Goal: Task Accomplishment & Management: Manage account settings

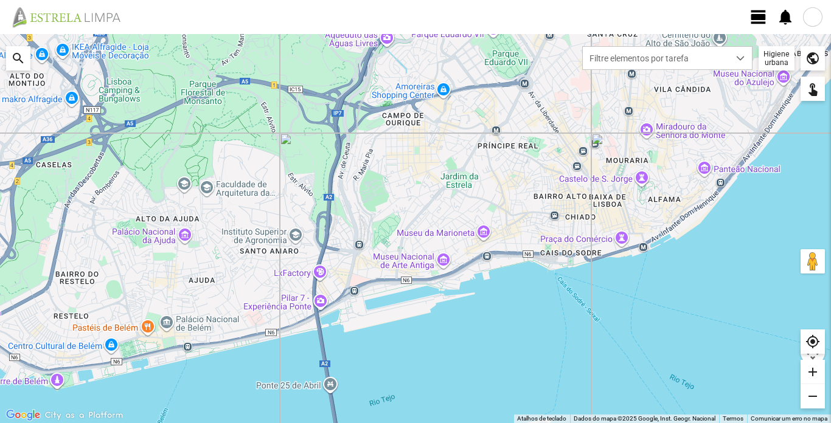
click at [755, 19] on span "view_day" at bounding box center [758, 17] width 18 height 18
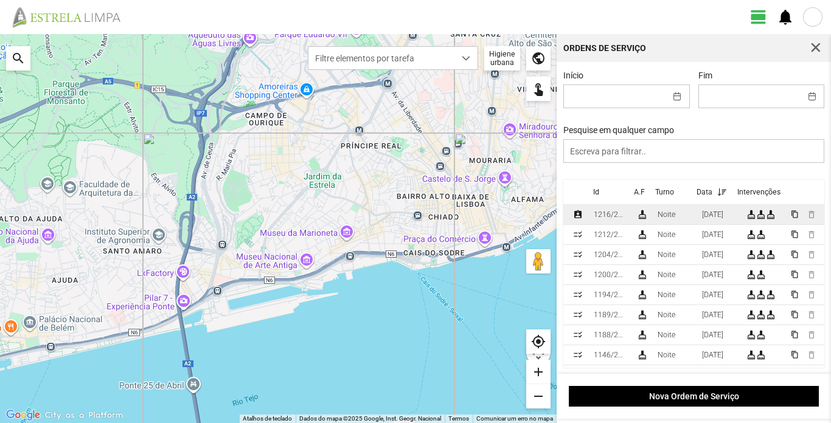
click at [602, 218] on div "1216/2025" at bounding box center [610, 214] width 33 height 9
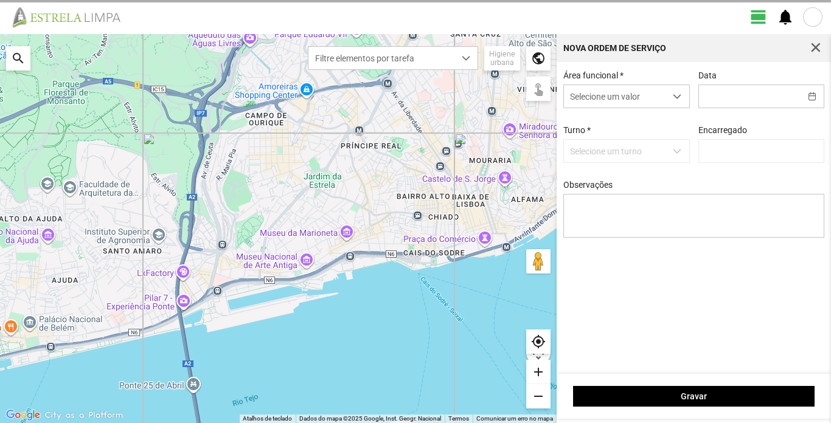
type input "[DATE]"
type input "[PERSON_NAME]"
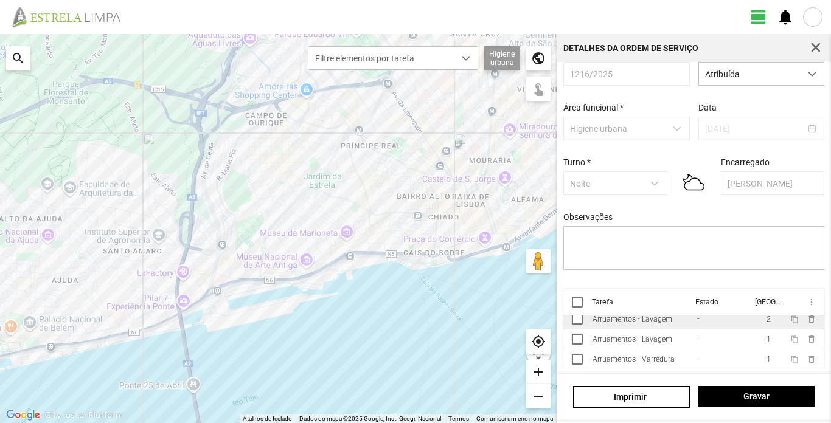
scroll to position [8, 0]
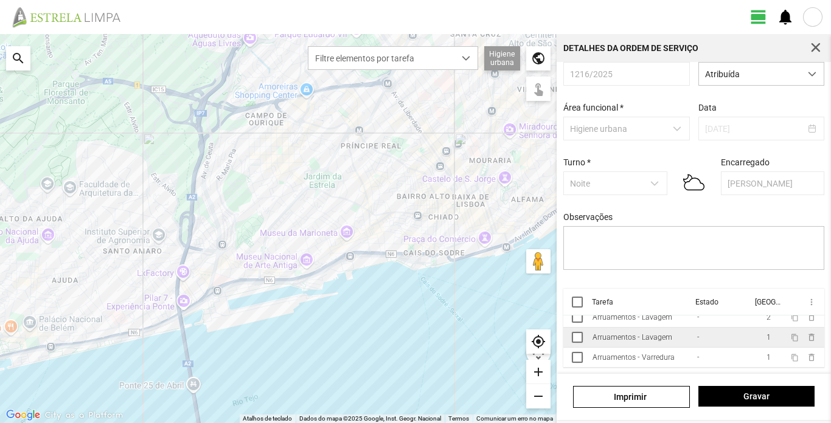
click at [617, 342] on div "Arruamentos - Lavagem" at bounding box center [632, 337] width 80 height 9
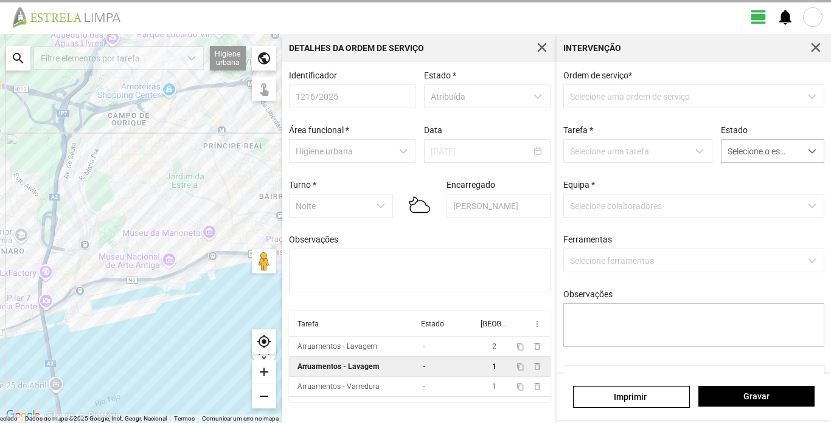
type textarea "Sisé"
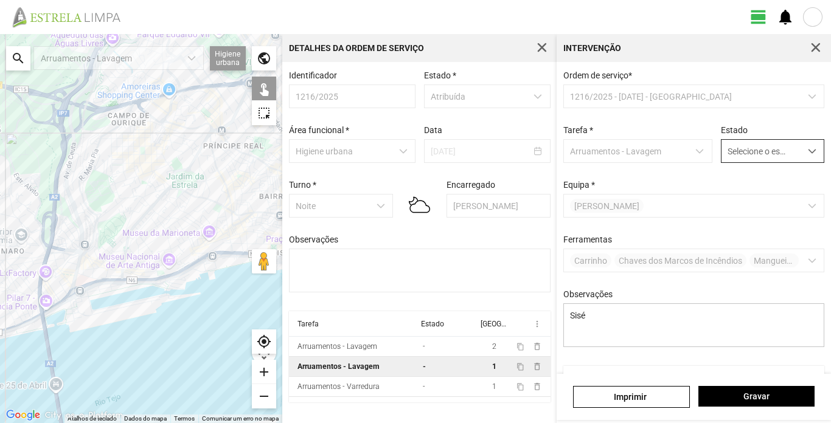
click at [808, 152] on span "dropdown trigger" at bounding box center [812, 151] width 9 height 9
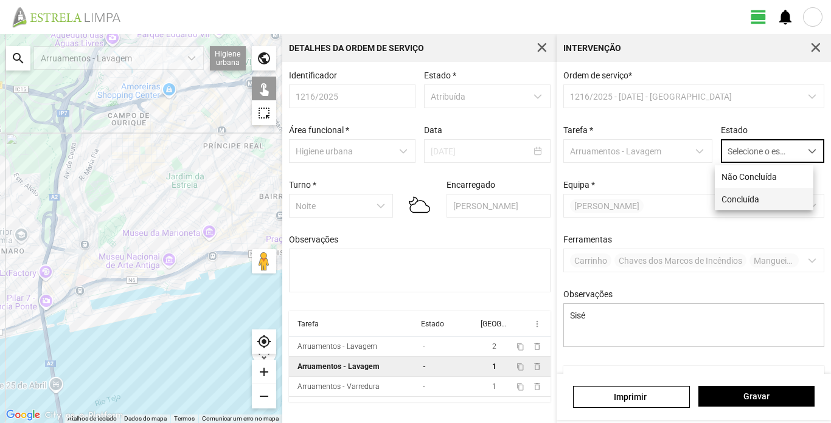
click at [750, 201] on li "Concluída" at bounding box center [764, 199] width 99 height 23
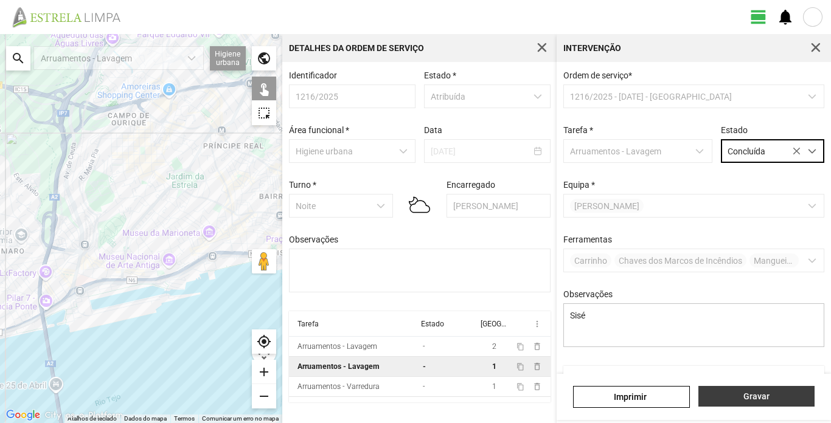
click at [769, 391] on button "Gravar" at bounding box center [756, 396] width 116 height 21
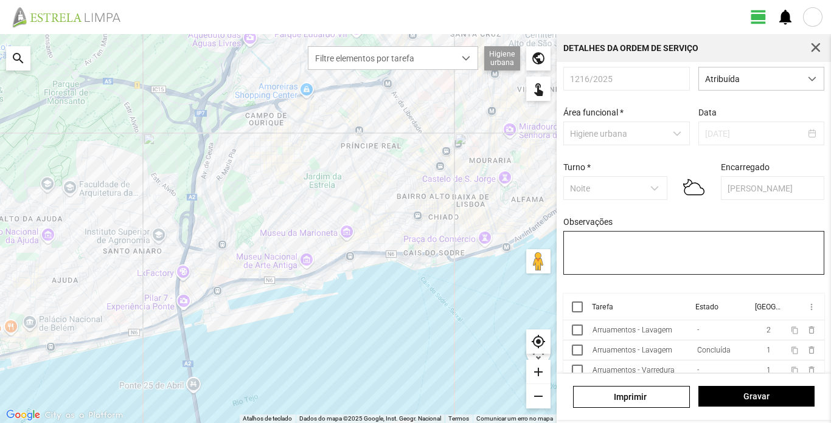
scroll to position [27, 0]
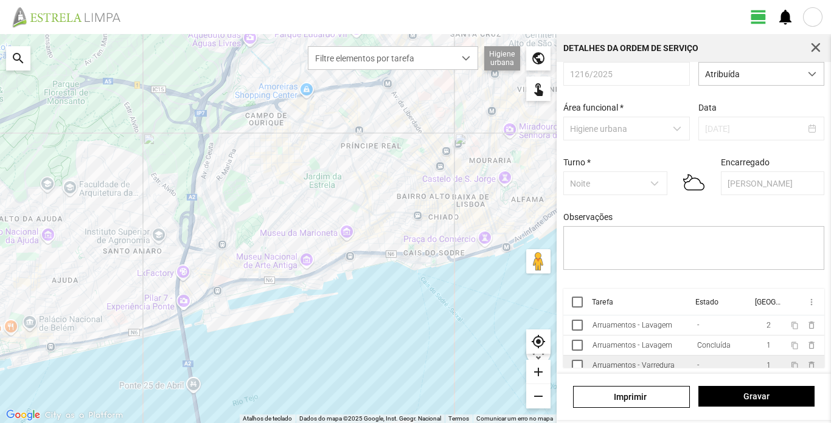
click at [696, 362] on div "-" at bounding box center [697, 365] width 2 height 9
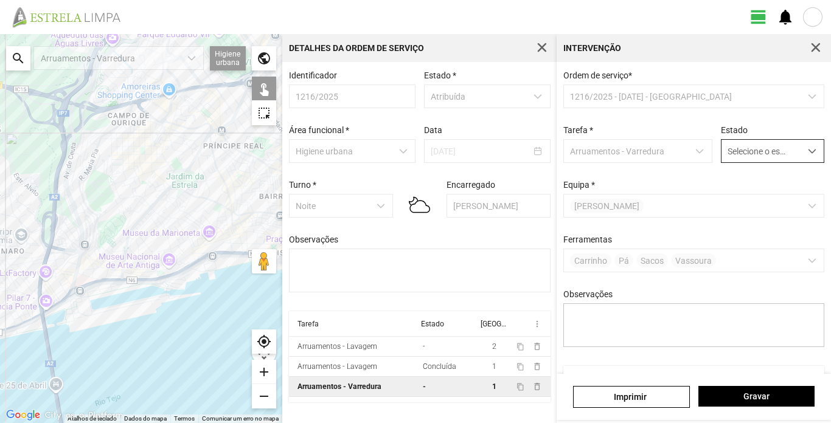
click at [808, 153] on span "dropdown trigger" at bounding box center [812, 151] width 9 height 9
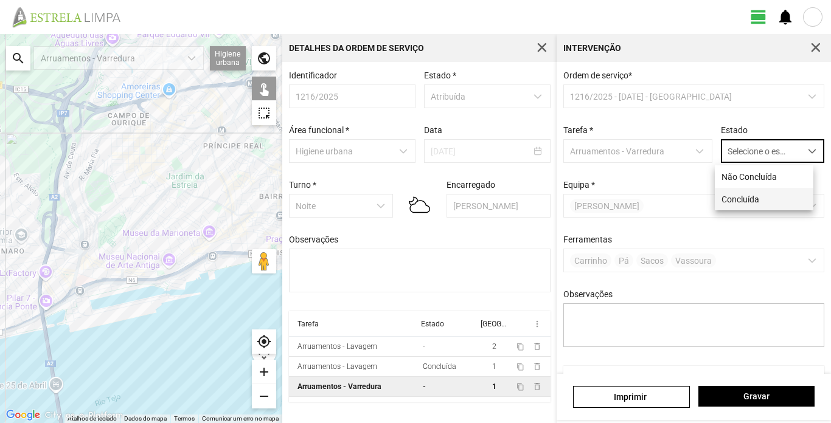
click at [727, 199] on li "Concluída" at bounding box center [764, 199] width 99 height 23
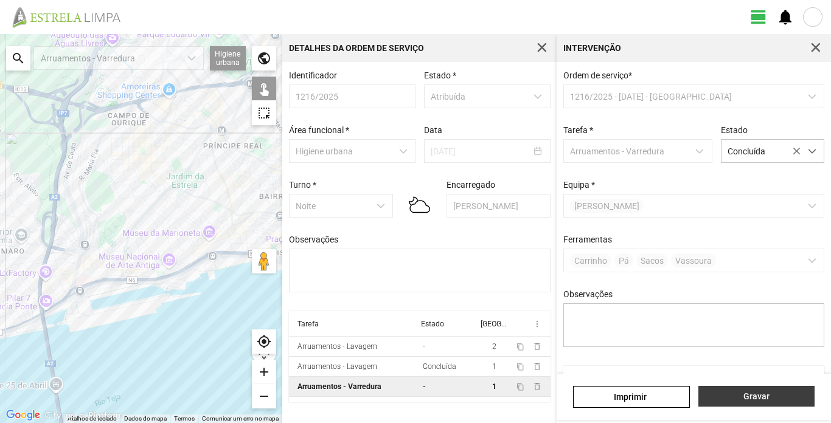
click at [769, 394] on span "Gravar" at bounding box center [755, 397] width 103 height 10
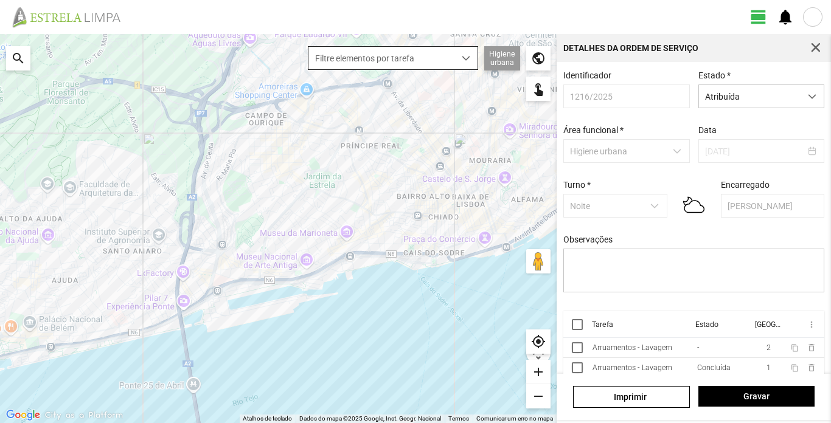
click at [465, 58] on span "dropdown trigger" at bounding box center [466, 58] width 9 height 9
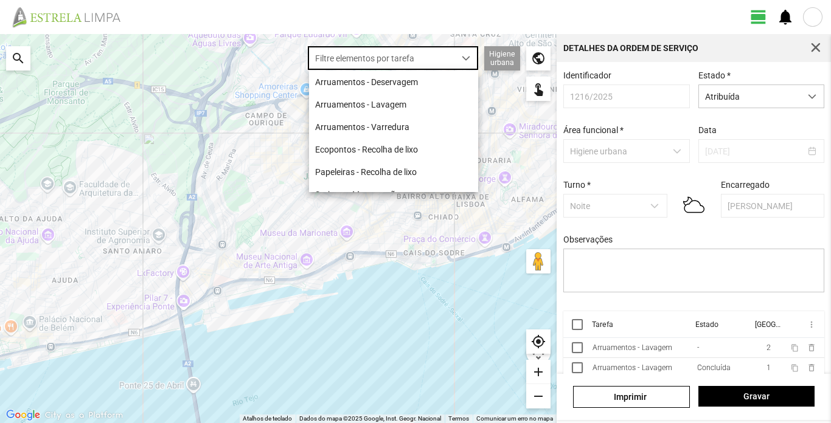
scroll to position [7, 54]
click at [427, 104] on li "Arruamentos - Lavagem" at bounding box center [393, 104] width 169 height 23
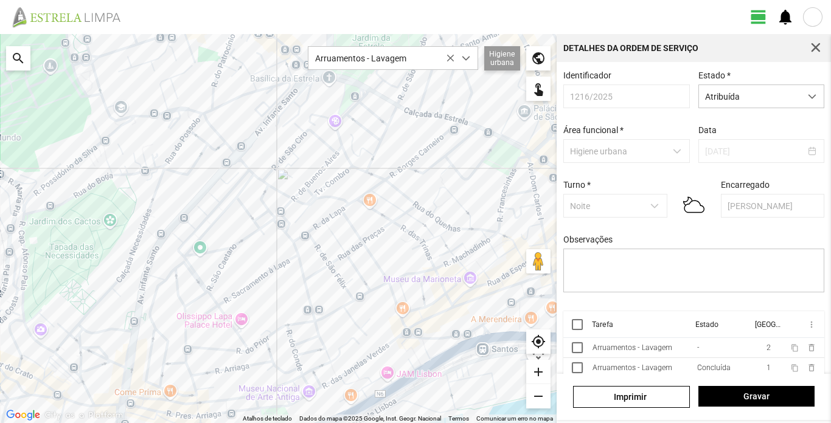
drag, startPoint x: 480, startPoint y: 231, endPoint x: 375, endPoint y: 248, distance: 106.6
click at [375, 248] on div at bounding box center [278, 228] width 557 height 389
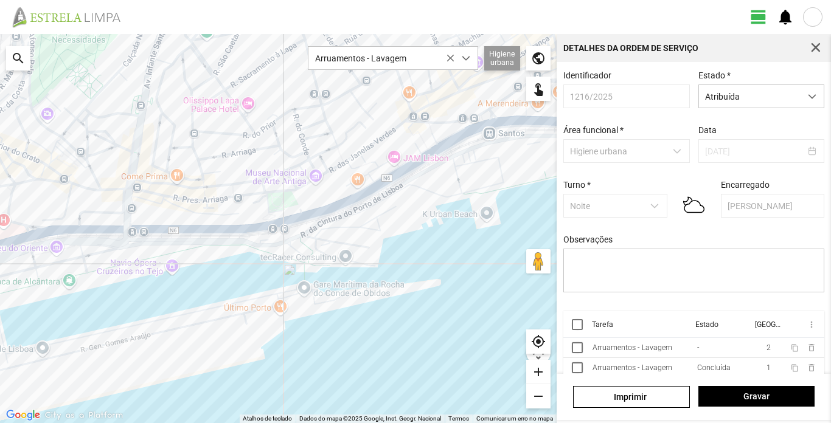
drag, startPoint x: 98, startPoint y: 383, endPoint x: 116, endPoint y: 176, distance: 208.1
click at [116, 176] on div at bounding box center [278, 228] width 557 height 389
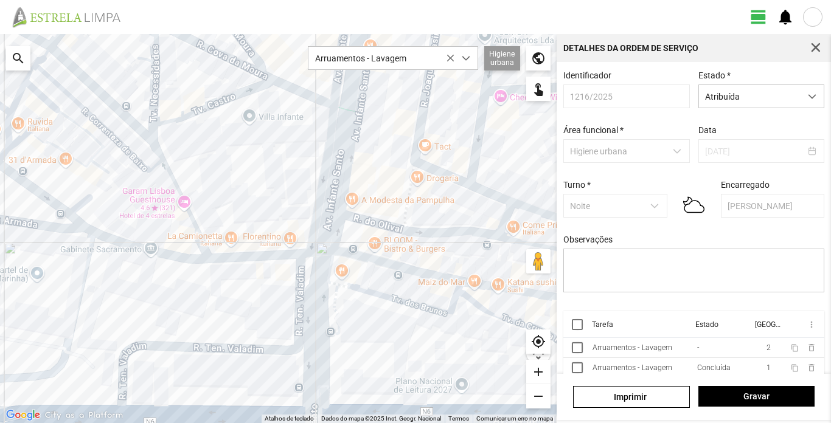
drag, startPoint x: 71, startPoint y: 193, endPoint x: 149, endPoint y: 201, distance: 78.2
click at [149, 201] on div at bounding box center [278, 228] width 557 height 389
click at [88, 199] on div at bounding box center [278, 228] width 557 height 389
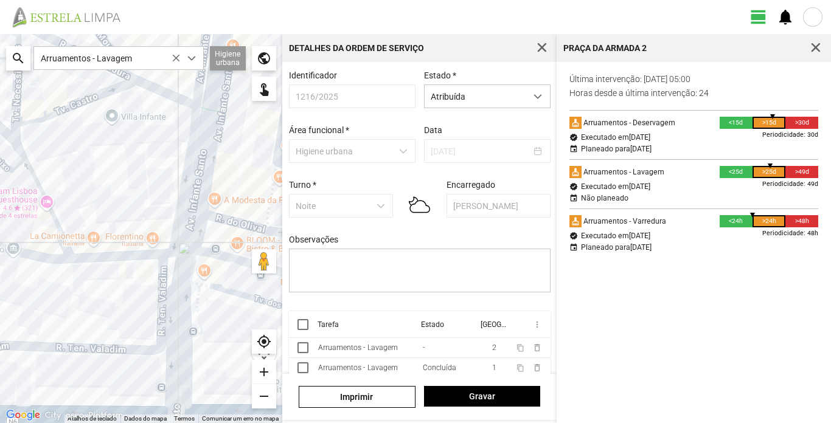
click at [110, 186] on div at bounding box center [141, 228] width 282 height 389
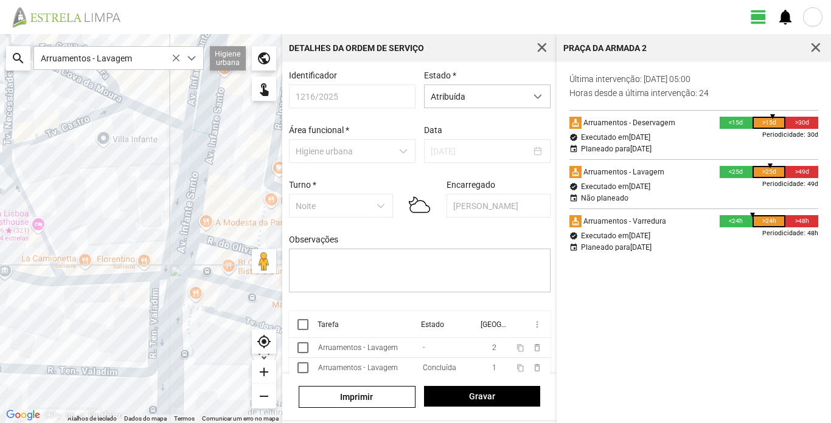
drag, startPoint x: 99, startPoint y: 189, endPoint x: 89, endPoint y: 220, distance: 32.3
click at [89, 220] on div at bounding box center [141, 228] width 282 height 389
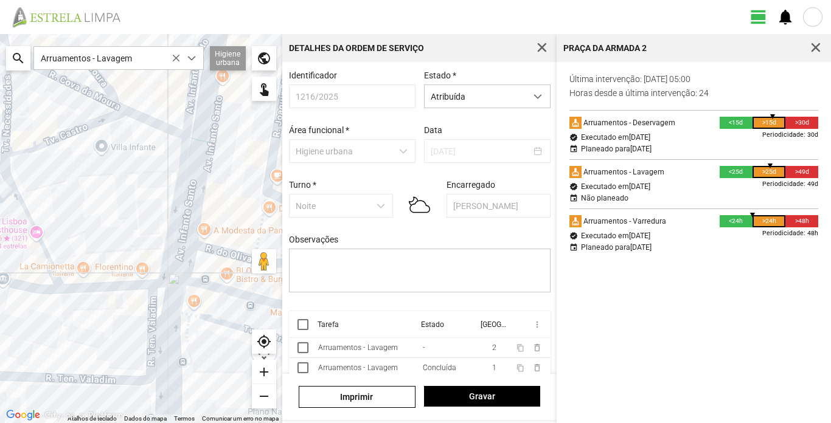
click at [188, 113] on div at bounding box center [141, 228] width 282 height 389
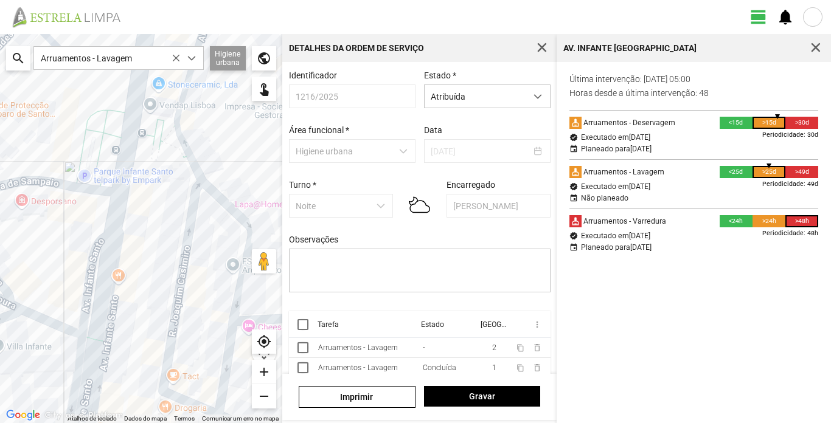
drag, startPoint x: 198, startPoint y: 115, endPoint x: 94, endPoint y: 313, distance: 223.4
click at [94, 313] on div at bounding box center [141, 228] width 282 height 389
click at [174, 299] on div at bounding box center [141, 228] width 282 height 389
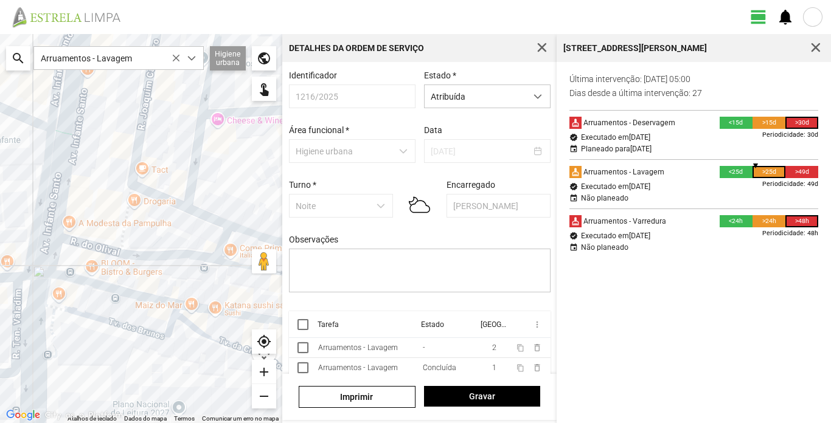
drag, startPoint x: 200, startPoint y: 323, endPoint x: 167, endPoint y: 111, distance: 214.2
click at [167, 111] on div at bounding box center [141, 228] width 282 height 389
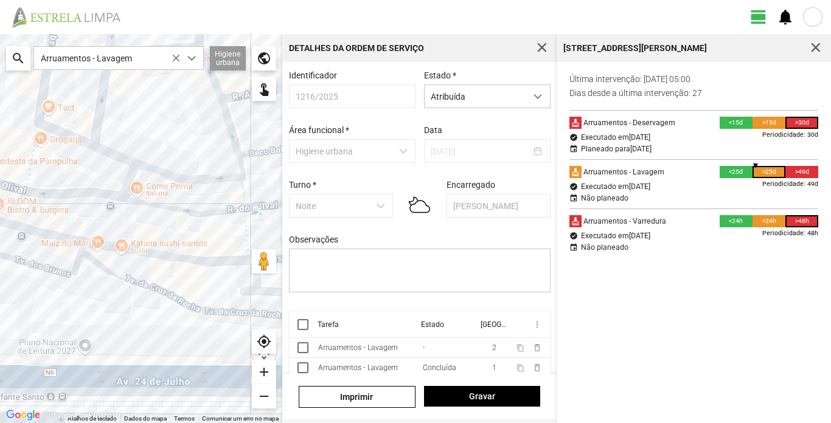
drag, startPoint x: 237, startPoint y: 192, endPoint x: 139, endPoint y: 128, distance: 117.2
click at [139, 128] on div at bounding box center [141, 228] width 282 height 389
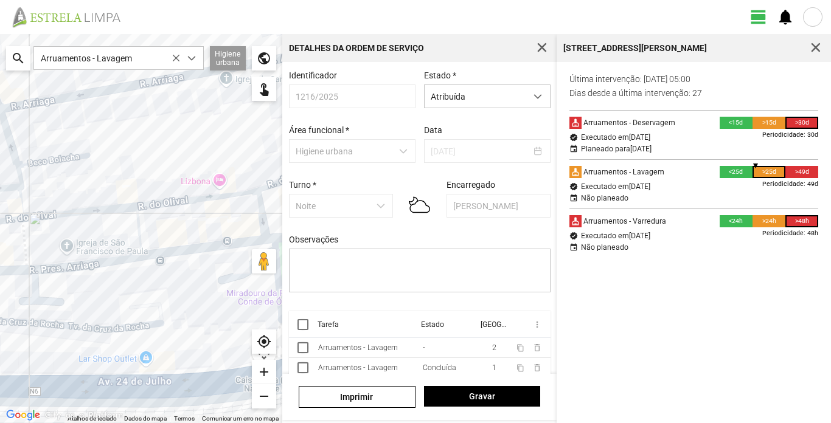
drag, startPoint x: 222, startPoint y: 215, endPoint x: 0, endPoint y: 226, distance: 222.3
click at [0, 226] on div at bounding box center [141, 228] width 282 height 389
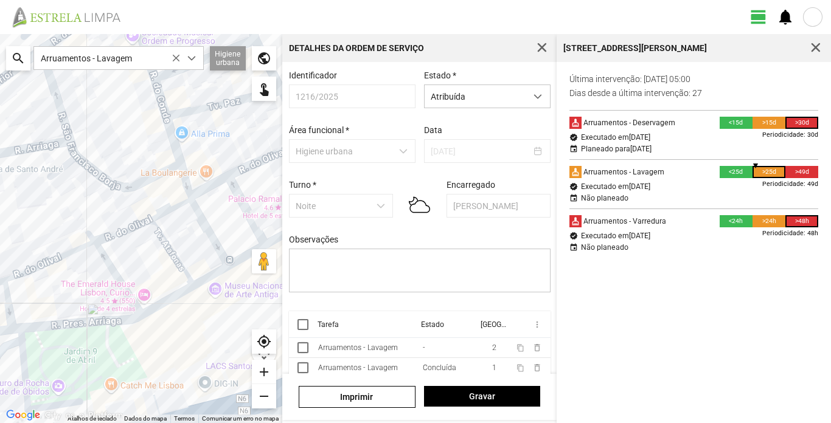
drag, startPoint x: 254, startPoint y: 209, endPoint x: 0, endPoint y: 303, distance: 270.4
click at [0, 303] on div at bounding box center [141, 228] width 282 height 389
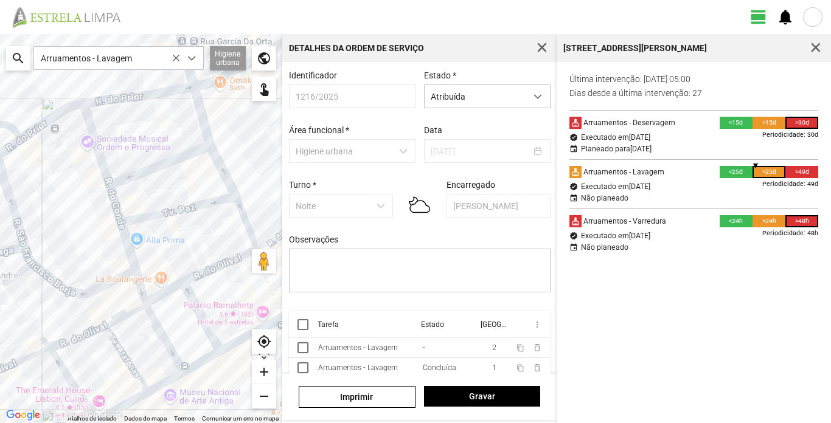
drag, startPoint x: 249, startPoint y: 229, endPoint x: 202, endPoint y: 335, distance: 115.2
click at [202, 335] on div at bounding box center [141, 228] width 282 height 389
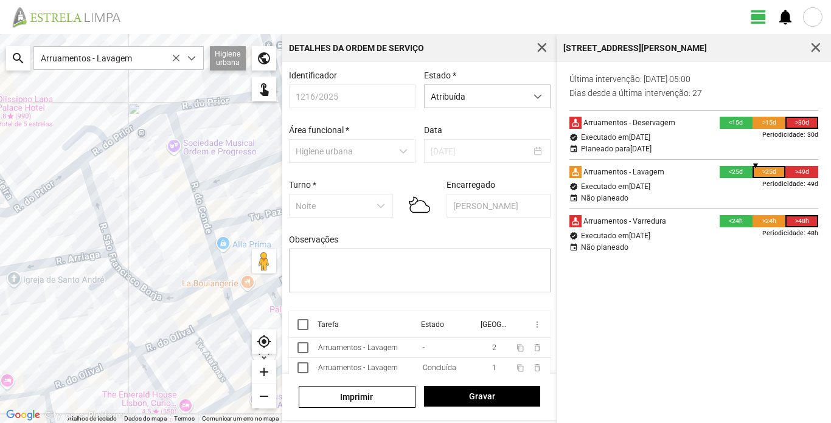
drag, startPoint x: 100, startPoint y: 252, endPoint x: 187, endPoint y: 257, distance: 87.7
click at [187, 257] on div at bounding box center [141, 228] width 282 height 389
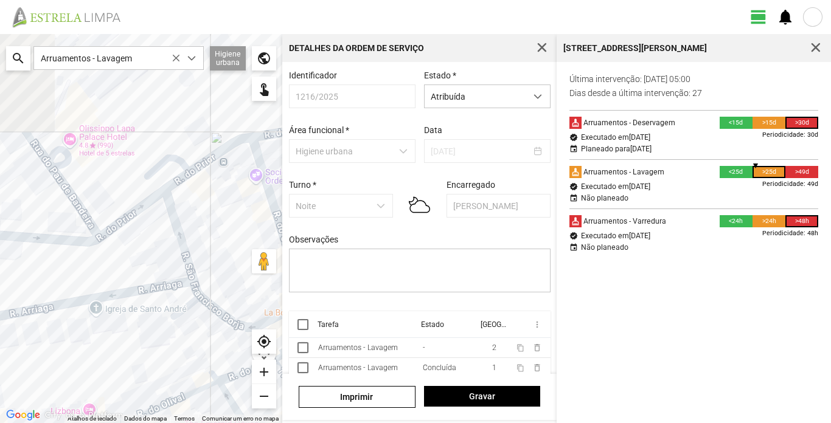
drag, startPoint x: 194, startPoint y: 255, endPoint x: 236, endPoint y: 255, distance: 42.0
click at [258, 266] on div "Atalhos de teclado Dados do mapa Dados do mapa ©2025 Google, Inst. Geogr. Nacio…" at bounding box center [141, 228] width 282 height 389
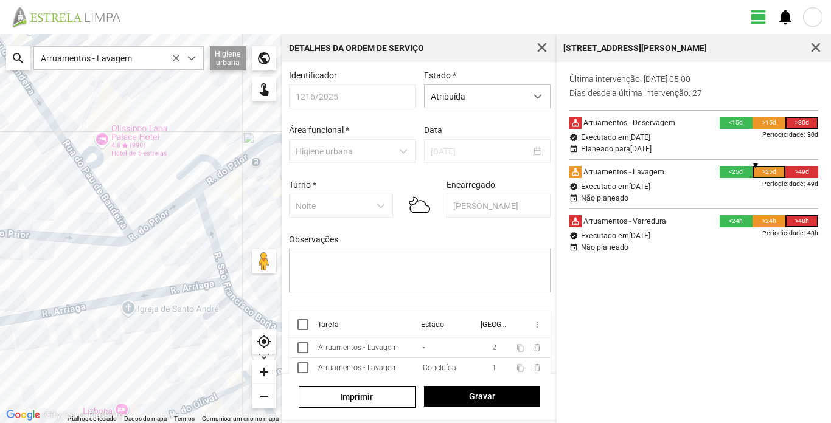
click at [165, 217] on div at bounding box center [141, 228] width 282 height 389
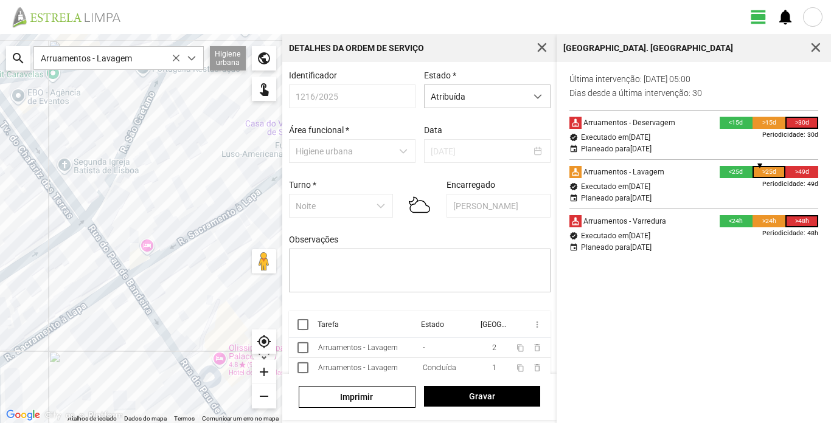
drag, startPoint x: 43, startPoint y: 186, endPoint x: 186, endPoint y: 297, distance: 181.5
click at [164, 389] on div at bounding box center [141, 228] width 282 height 389
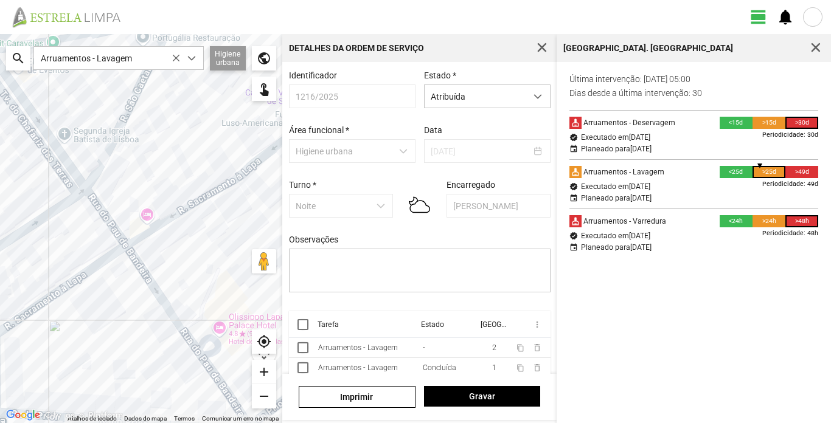
click at [206, 198] on div at bounding box center [141, 228] width 282 height 389
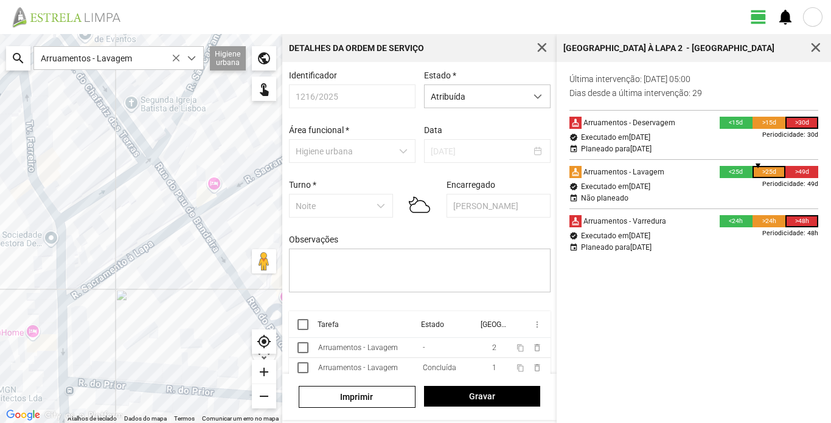
drag, startPoint x: 194, startPoint y: 238, endPoint x: 263, endPoint y: 207, distance: 75.7
click at [263, 207] on div at bounding box center [141, 228] width 282 height 389
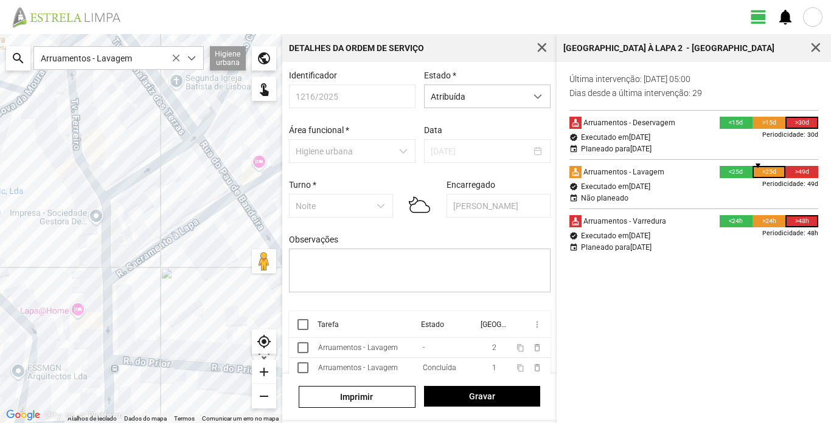
drag, startPoint x: 137, startPoint y: 283, endPoint x: 183, endPoint y: 263, distance: 50.4
click at [183, 263] on div at bounding box center [141, 228] width 282 height 389
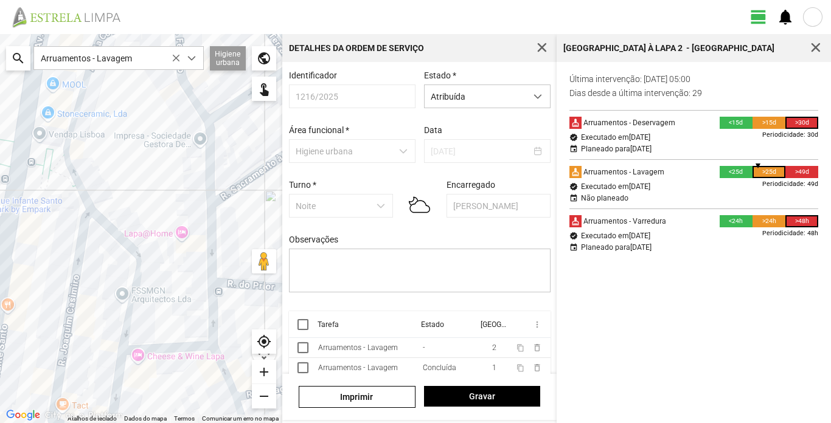
drag, startPoint x: 183, startPoint y: 263, endPoint x: 288, endPoint y: 184, distance: 130.8
click at [288, 184] on div "← Mover para a esquerda → Mover para a direita ↑ Mover para cima ↓ Mover para b…" at bounding box center [415, 228] width 831 height 389
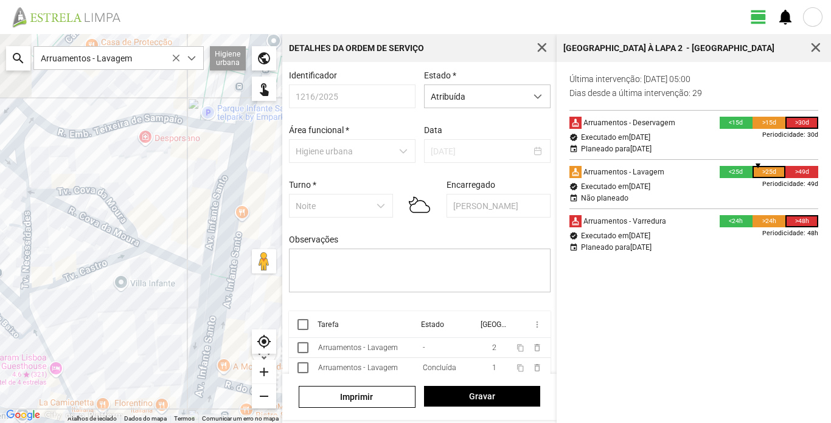
drag, startPoint x: 135, startPoint y: 203, endPoint x: 373, endPoint y: 111, distance: 255.7
click at [373, 111] on div "← Mover para a esquerda → Mover para a direita ↑ Mover para cima ↓ Mover para b…" at bounding box center [415, 228] width 831 height 389
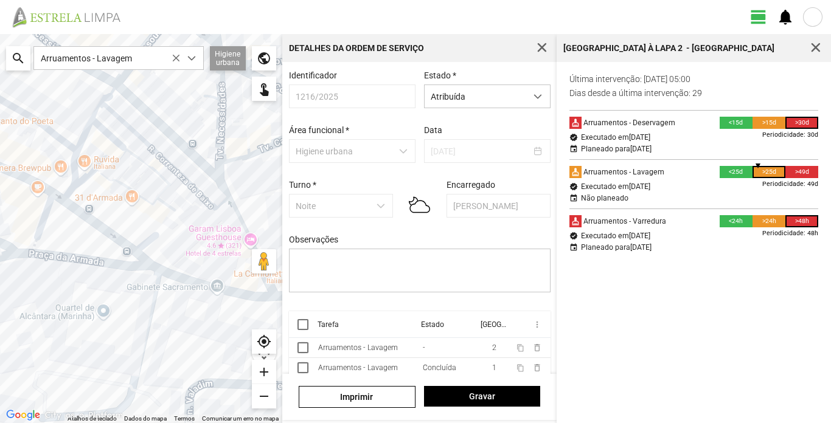
drag, startPoint x: 191, startPoint y: 210, endPoint x: 202, endPoint y: 184, distance: 28.9
click at [272, 132] on div at bounding box center [141, 228] width 282 height 389
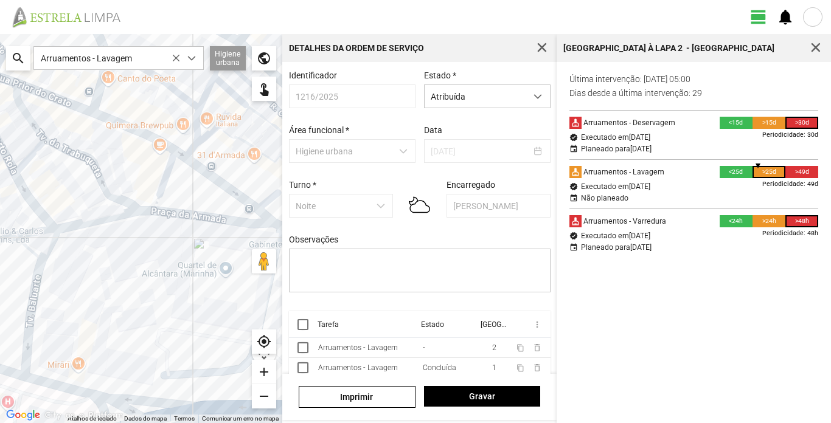
drag, startPoint x: 92, startPoint y: 245, endPoint x: 218, endPoint y: 202, distance: 132.5
click at [218, 202] on div at bounding box center [141, 228] width 282 height 389
click at [217, 202] on div at bounding box center [141, 228] width 282 height 389
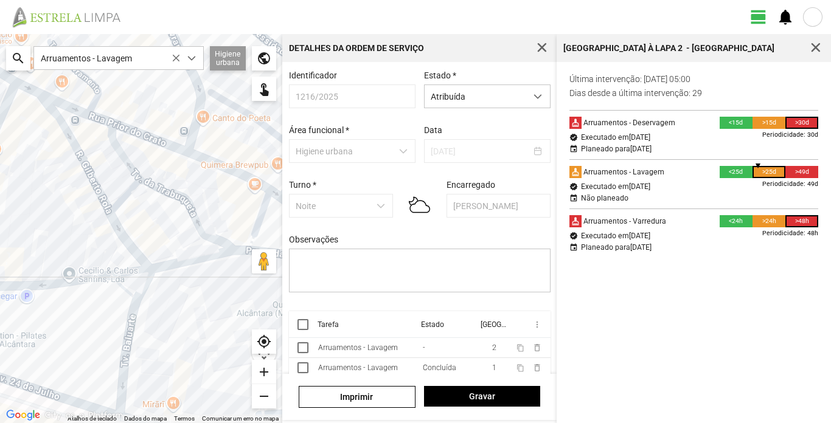
drag, startPoint x: 140, startPoint y: 248, endPoint x: 194, endPoint y: 283, distance: 64.9
click at [201, 285] on div at bounding box center [141, 228] width 282 height 389
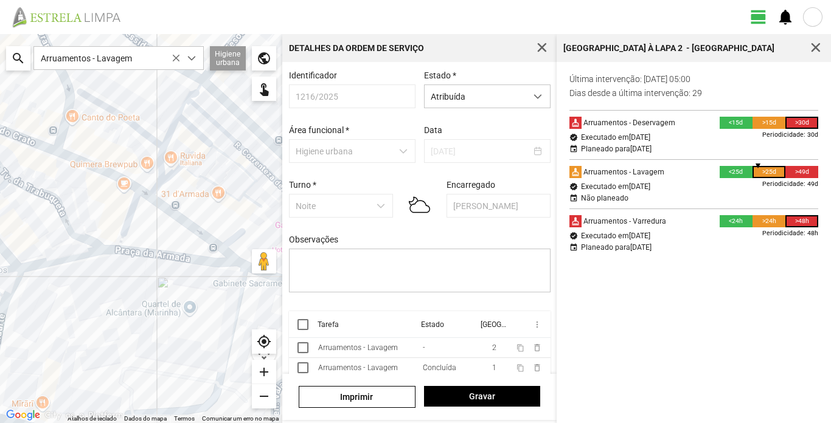
drag, startPoint x: 194, startPoint y: 283, endPoint x: 106, endPoint y: 286, distance: 88.2
click at [106, 286] on div at bounding box center [141, 228] width 282 height 389
click at [818, 47] on span "button" at bounding box center [815, 48] width 11 height 11
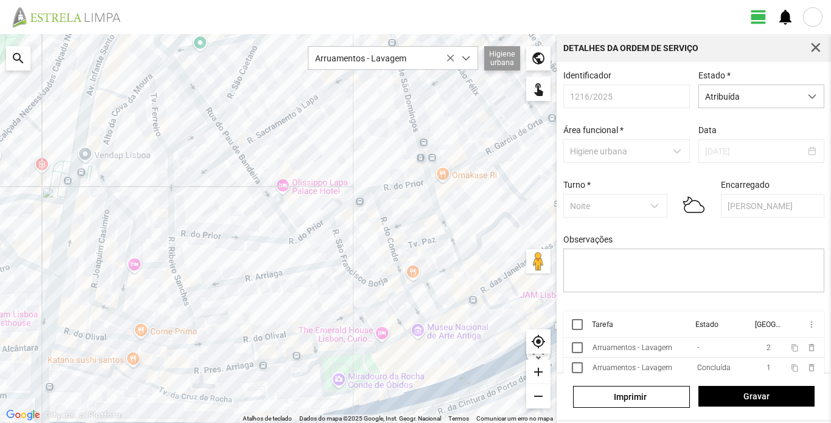
drag, startPoint x: 505, startPoint y: 175, endPoint x: 0, endPoint y: 302, distance: 521.0
click at [0, 302] on div at bounding box center [278, 228] width 557 height 389
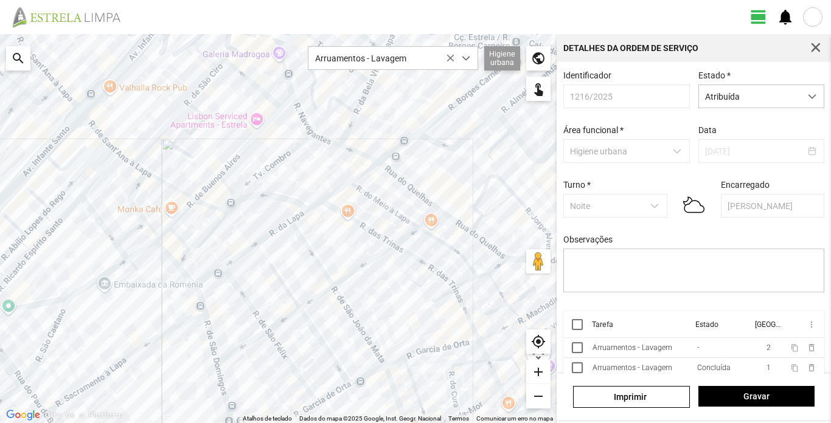
drag, startPoint x: 357, startPoint y: 144, endPoint x: 186, endPoint y: 373, distance: 286.0
click at [165, 397] on div at bounding box center [278, 228] width 557 height 389
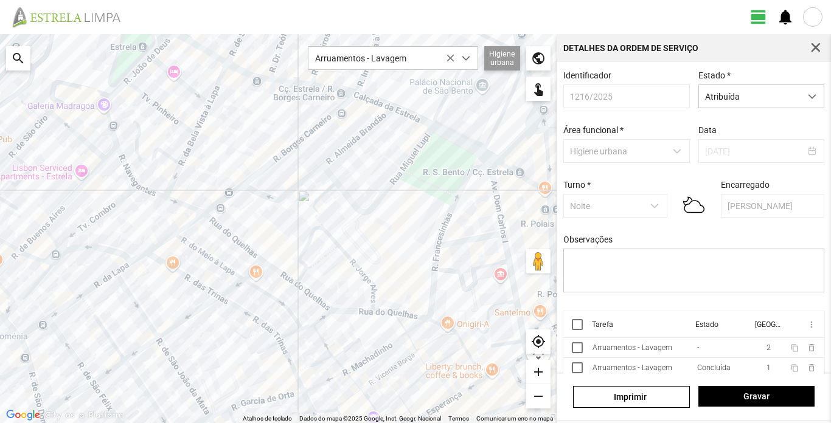
drag, startPoint x: 409, startPoint y: 251, endPoint x: 232, endPoint y: 304, distance: 185.5
click at [232, 304] on div at bounding box center [278, 228] width 557 height 389
click at [280, 156] on div at bounding box center [278, 228] width 557 height 389
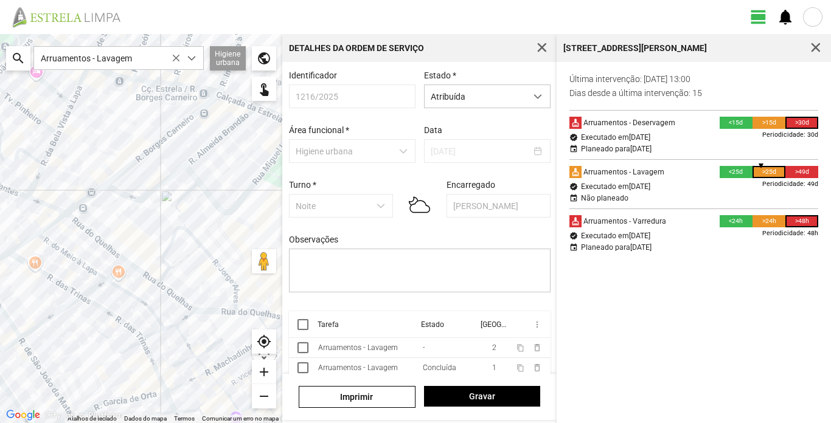
click at [113, 251] on div at bounding box center [141, 228] width 282 height 389
click at [137, 158] on div at bounding box center [141, 228] width 282 height 389
click at [102, 242] on div at bounding box center [141, 228] width 282 height 389
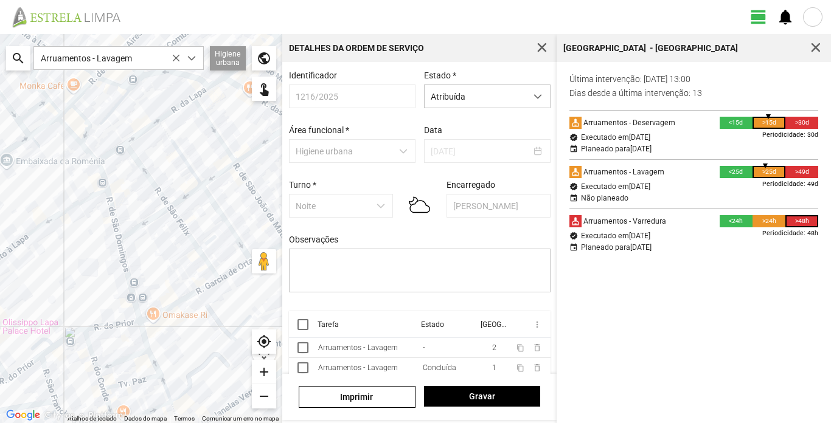
drag, startPoint x: 111, startPoint y: 306, endPoint x: 328, endPoint y: 131, distance: 279.0
click at [328, 131] on div "← Mover para a esquerda → Mover para a direita ↑ Mover para cima ↓ Mover para b…" at bounding box center [415, 228] width 831 height 389
click at [117, 227] on div at bounding box center [141, 228] width 282 height 389
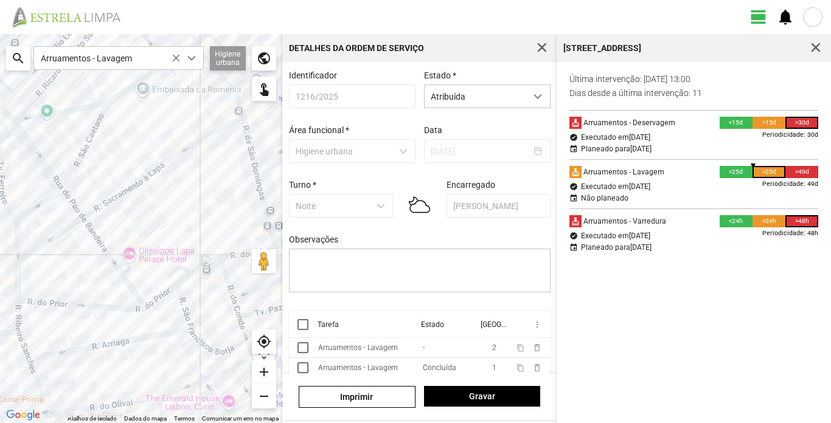
drag, startPoint x: 69, startPoint y: 249, endPoint x: 220, endPoint y: 169, distance: 170.6
click at [220, 169] on div at bounding box center [141, 228] width 282 height 389
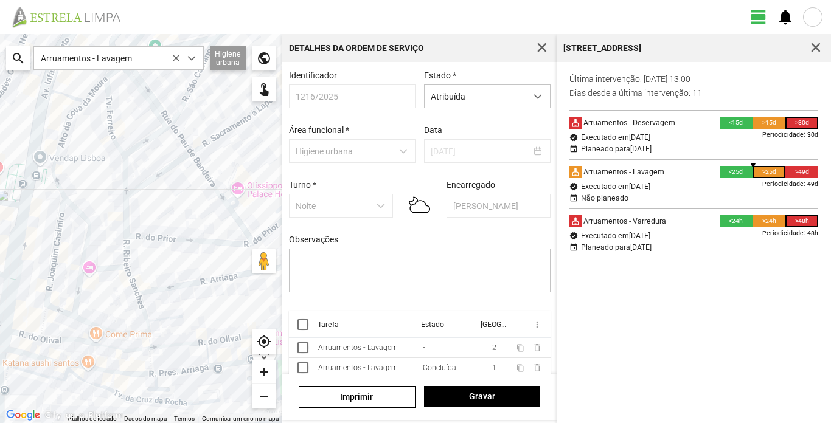
drag, startPoint x: 58, startPoint y: 257, endPoint x: 157, endPoint y: 197, distance: 116.0
click at [157, 197] on div at bounding box center [141, 228] width 282 height 389
click at [126, 182] on div at bounding box center [141, 228] width 282 height 389
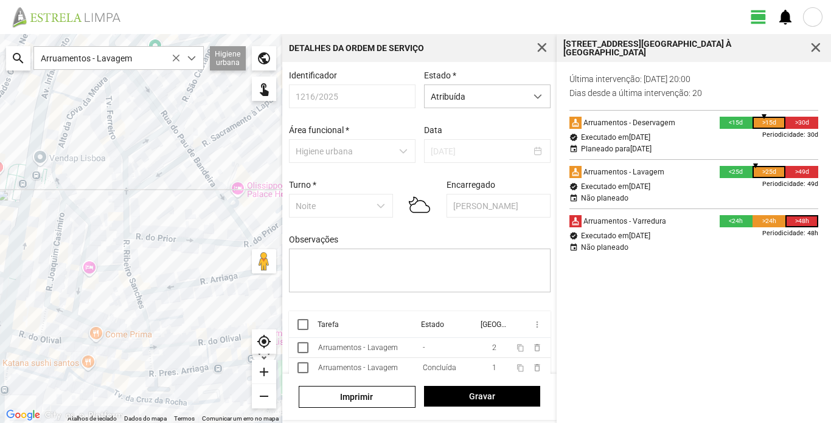
click at [75, 213] on div at bounding box center [141, 228] width 282 height 389
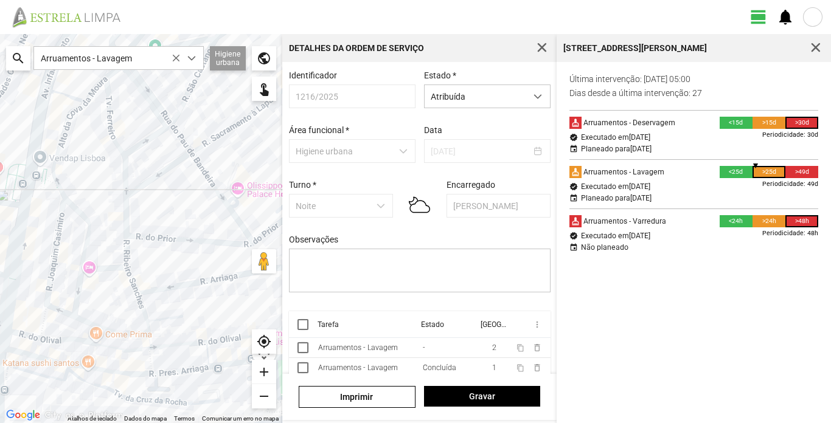
click at [187, 285] on div at bounding box center [141, 228] width 282 height 389
click at [132, 286] on div at bounding box center [141, 228] width 282 height 389
click at [181, 285] on div at bounding box center [141, 228] width 282 height 389
click at [134, 287] on div at bounding box center [141, 228] width 282 height 389
click at [248, 302] on div at bounding box center [141, 228] width 282 height 389
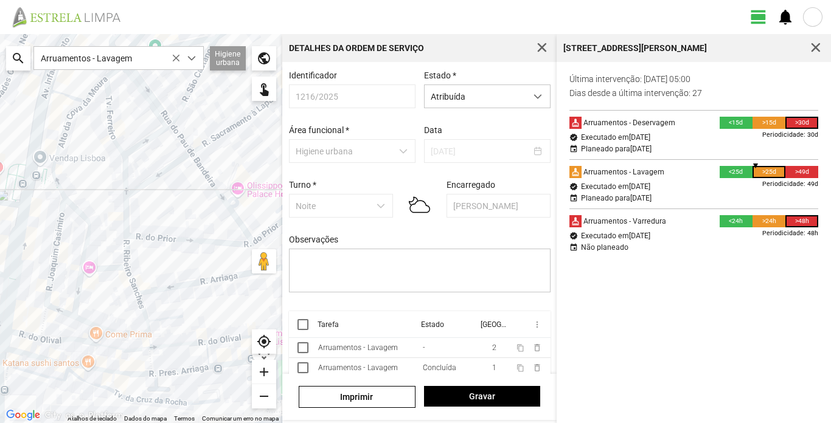
click at [819, 46] on span "button" at bounding box center [815, 48] width 11 height 11
drag, startPoint x: 489, startPoint y: 227, endPoint x: 16, endPoint y: 203, distance: 473.2
click at [16, 203] on div at bounding box center [141, 228] width 282 height 389
drag, startPoint x: 343, startPoint y: 182, endPoint x: 81, endPoint y: 268, distance: 275.2
click at [81, 268] on div at bounding box center [141, 228] width 282 height 389
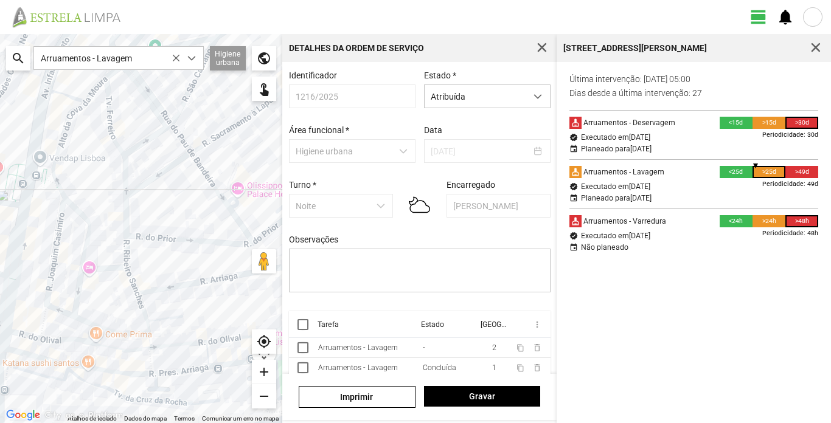
drag, startPoint x: 499, startPoint y: 165, endPoint x: 398, endPoint y: 240, distance: 125.3
click at [282, 240] on div at bounding box center [141, 228] width 282 height 389
drag, startPoint x: 441, startPoint y: 210, endPoint x: 425, endPoint y: 258, distance: 50.8
click at [282, 258] on div at bounding box center [141, 228] width 282 height 389
drag, startPoint x: 505, startPoint y: 156, endPoint x: 392, endPoint y: 217, distance: 127.9
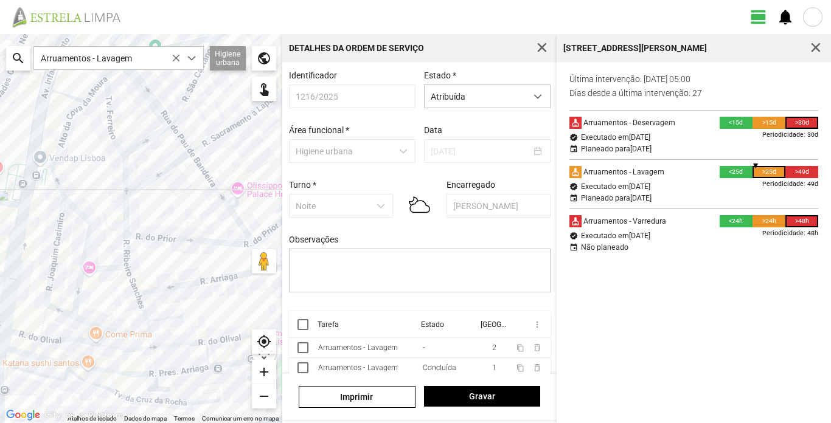
click at [282, 217] on div at bounding box center [141, 228] width 282 height 389
click at [282, 142] on div at bounding box center [141, 228] width 282 height 389
click at [370, 352] on div "Arruamentos - Lavagem" at bounding box center [358, 348] width 80 height 9
type textarea "[PERSON_NAME]"
click span "dropdown trigger"
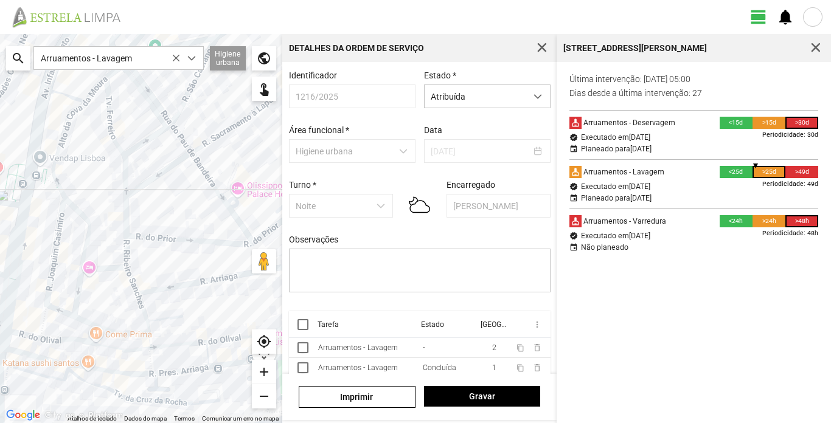
scroll to position [7, 54]
click li "Concluída"
click span "Gravar"
click at [547, 50] on span "button" at bounding box center [541, 48] width 11 height 11
click div "1216/2025"
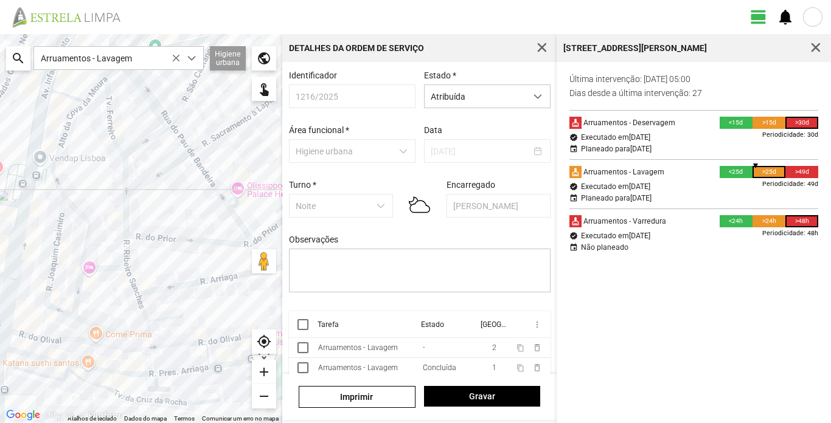
click input "Endereço de e-mail ou telefone *"
type input "[PERSON_NAME][EMAIL_ADDRESS][DOMAIN_NAME]"
click button "Entrar"
type input "[PERSON_NAME]"
type input "[DATE]"
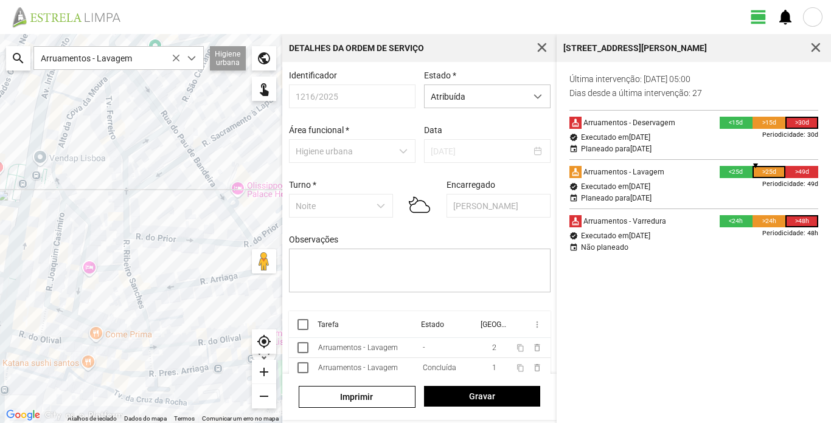
click span "dropdown trigger"
click li "Arruamentos - Lavagem"
click span "dropdown trigger"
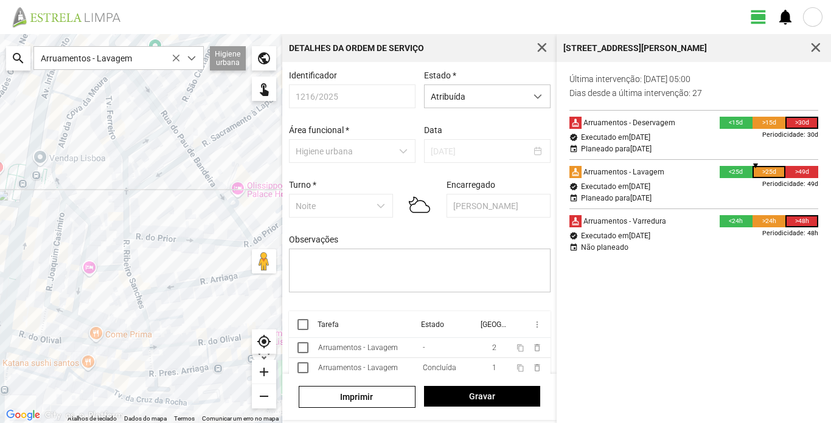
click at [811, 17] on div at bounding box center [812, 16] width 19 height 19
click span "button"
